Goal: Find specific page/section: Find specific page/section

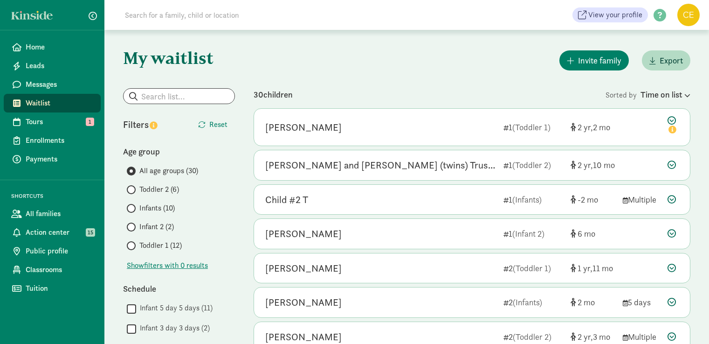
click at [201, 16] on input at bounding box center [249, 15] width 261 height 19
type input "k"
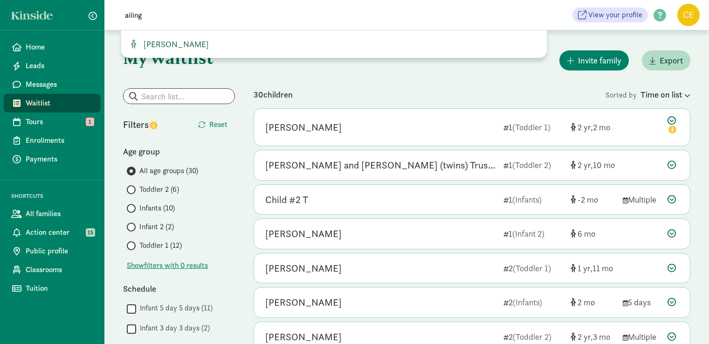
type input "ailing"
click at [182, 41] on span "[PERSON_NAME]" at bounding box center [174, 44] width 69 height 11
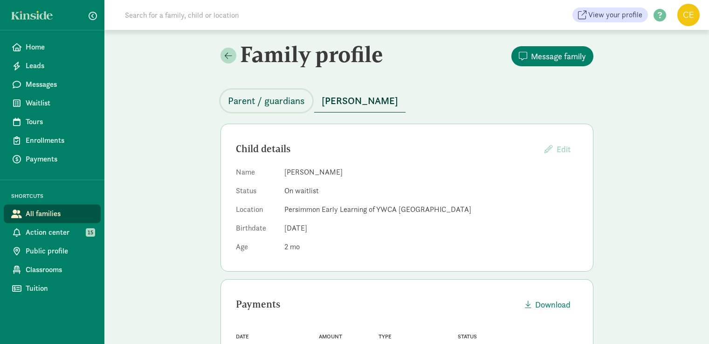
click at [281, 108] on button "Parent / guardians" at bounding box center [266, 100] width 92 height 22
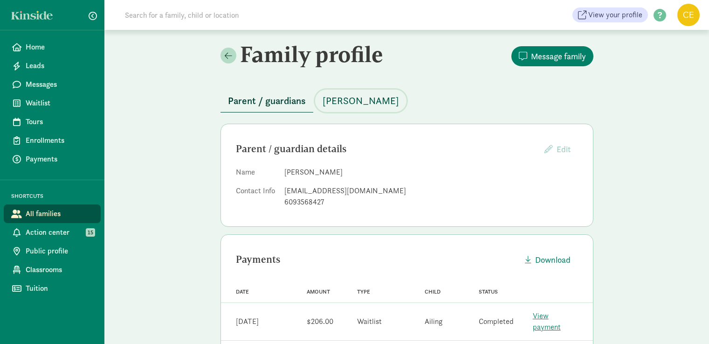
click at [358, 110] on button "[PERSON_NAME]" at bounding box center [360, 100] width 91 height 22
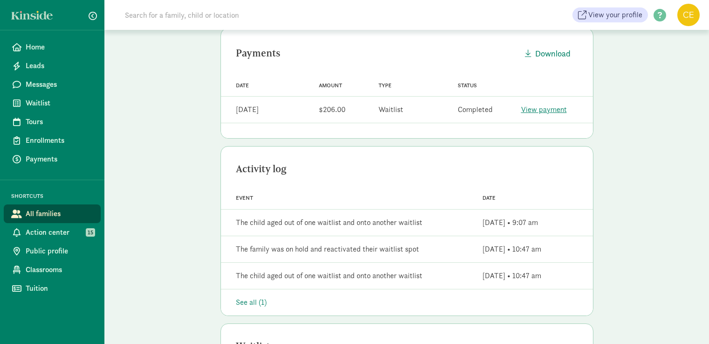
scroll to position [64, 0]
